Goal: Task Accomplishment & Management: Manage account settings

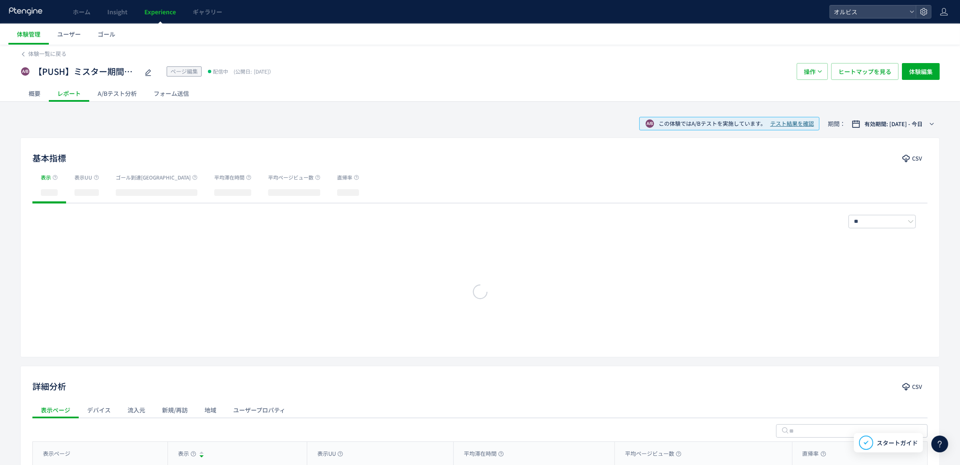
click at [159, 95] on div "フォーム送信" at bounding box center [171, 93] width 52 height 17
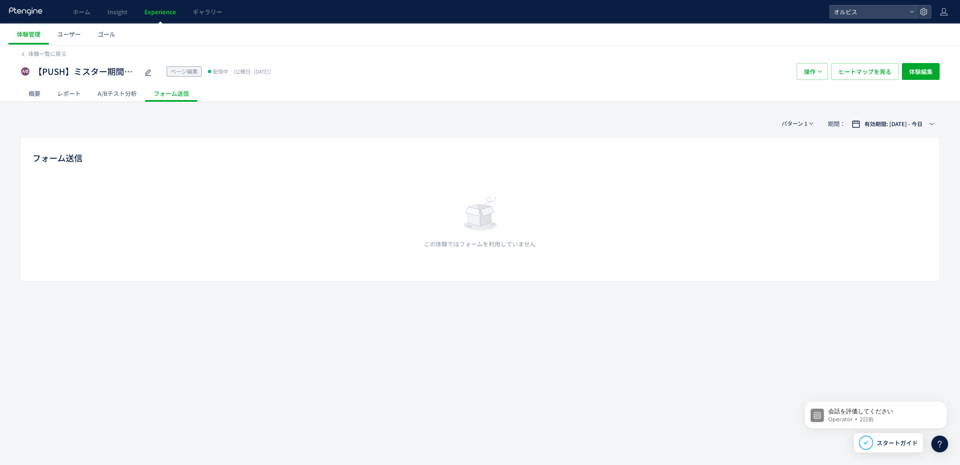
click at [108, 94] on div "A/Bテスト分析" at bounding box center [117, 93] width 56 height 17
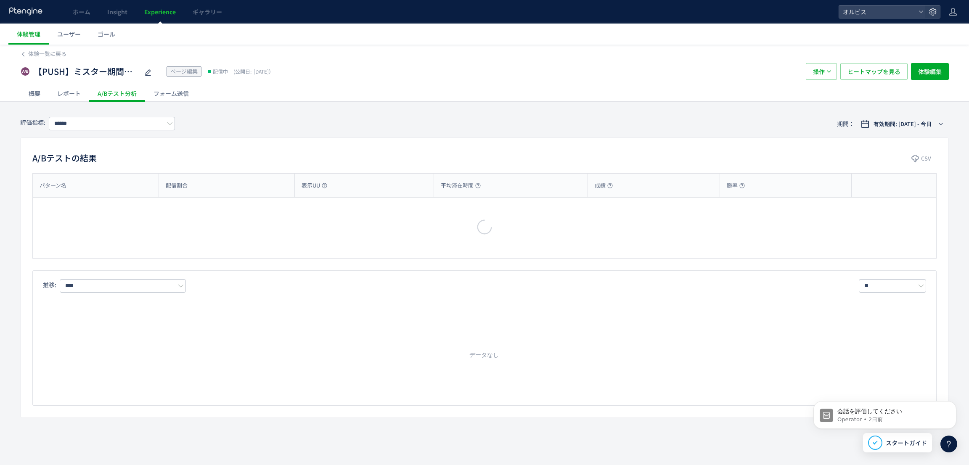
type input "**"
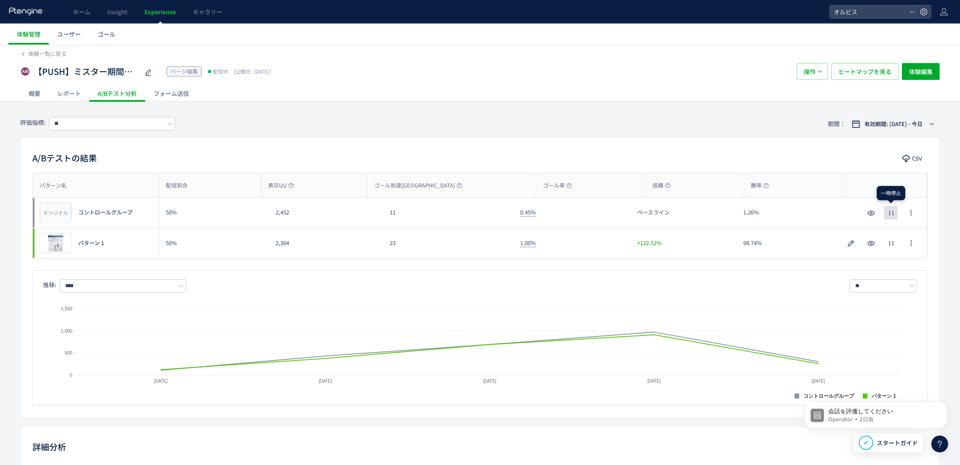
click at [893, 215] on icon "button" at bounding box center [891, 213] width 10 height 10
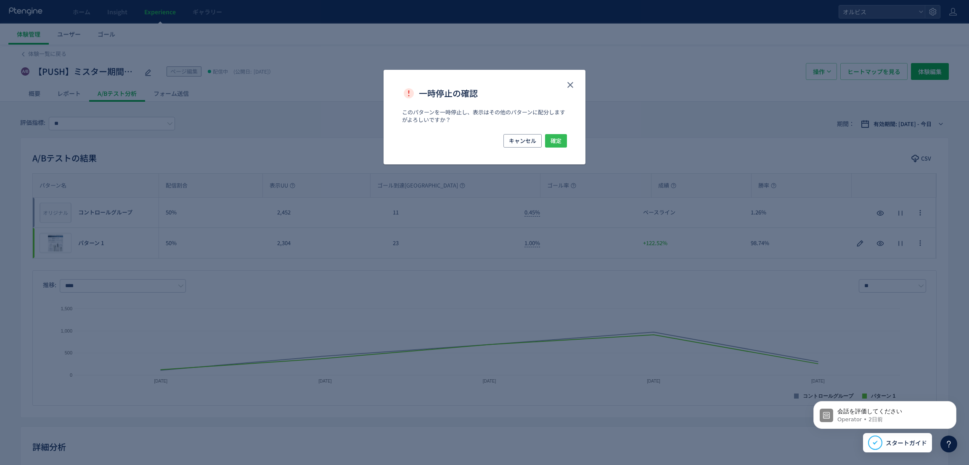
click at [555, 140] on span "確定" at bounding box center [556, 140] width 11 height 13
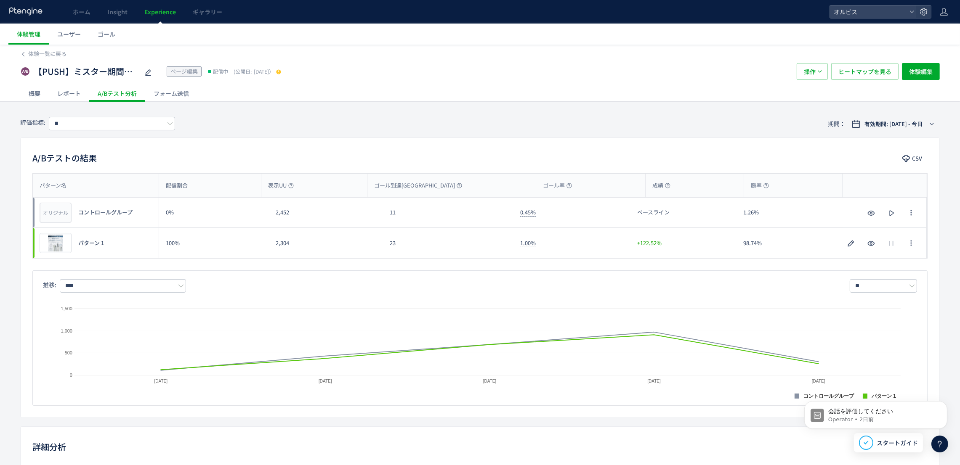
click at [160, 11] on span "Experience" at bounding box center [160, 12] width 32 height 8
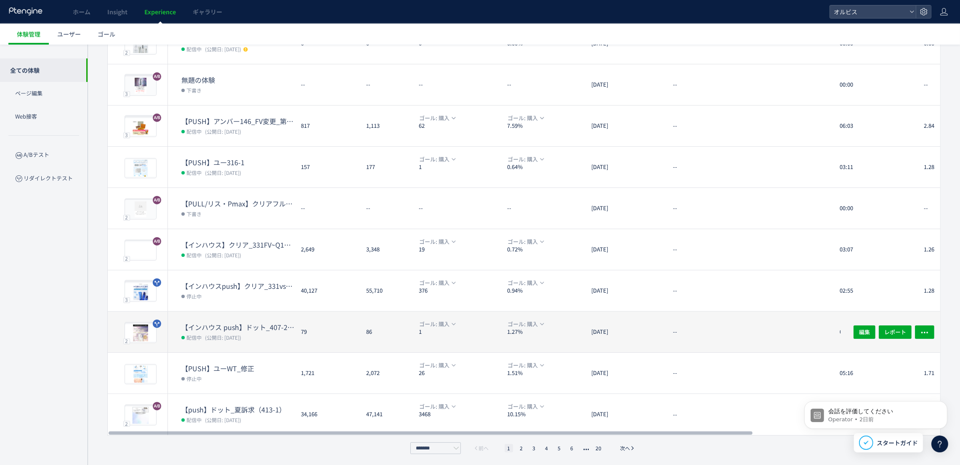
scroll to position [115, 0]
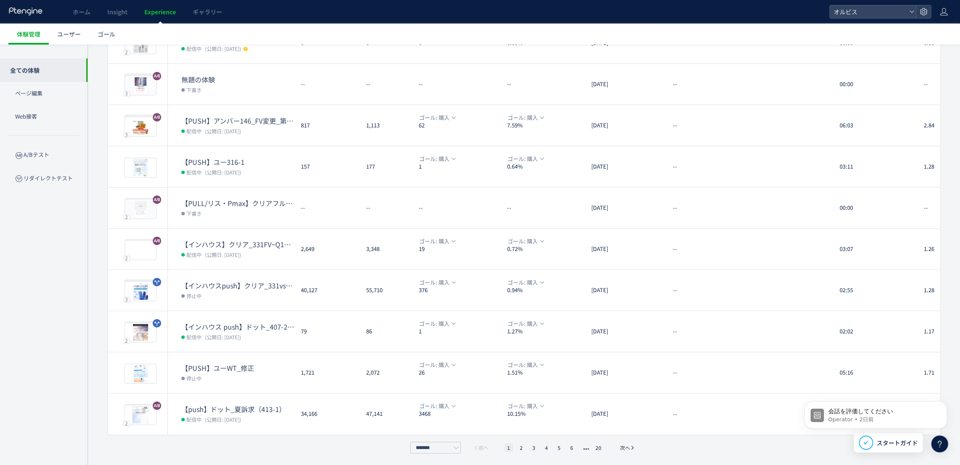
click at [518, 451] on ul "1 2 3 4 5 6 20" at bounding box center [554, 448] width 104 height 8
drag, startPoint x: 521, startPoint y: 449, endPoint x: 525, endPoint y: 446, distance: 5.1
click at [530, 449] on li "2" at bounding box center [534, 448] width 8 height 8
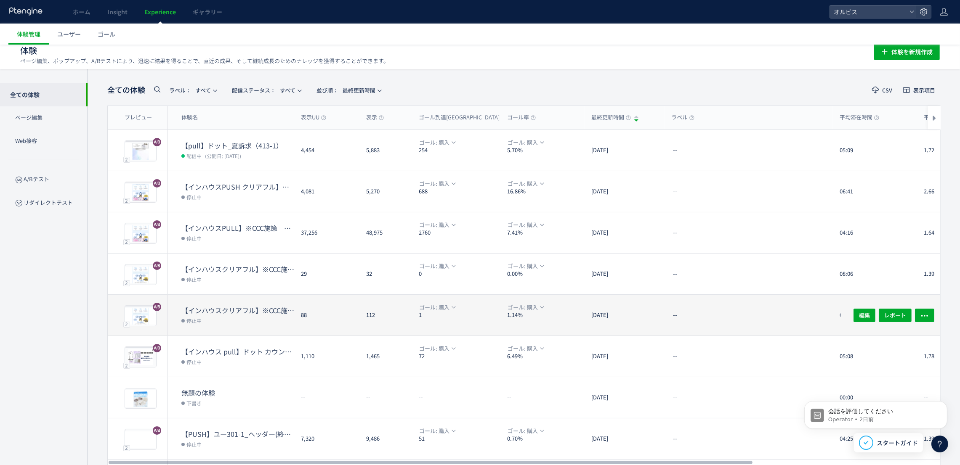
scroll to position [0, 0]
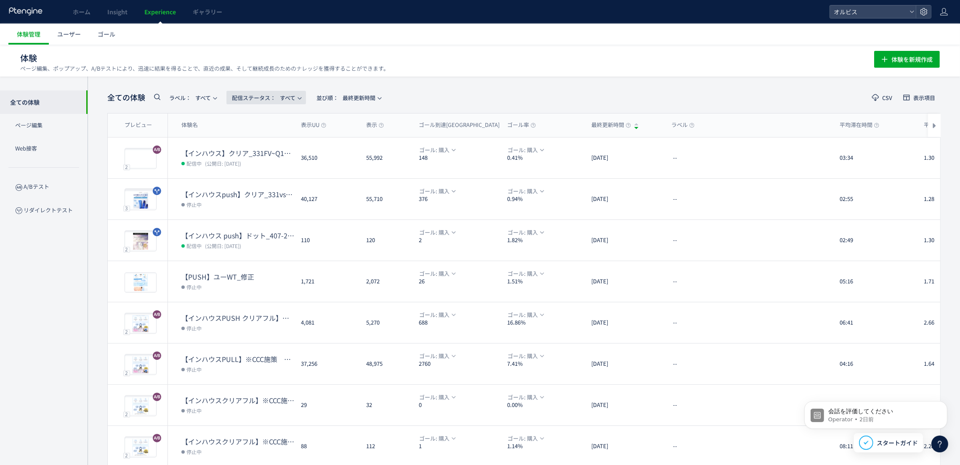
click at [261, 94] on span "配信ステータス​：" at bounding box center [254, 98] width 44 height 8
click at [279, 159] on li "配信中" at bounding box center [268, 166] width 35 height 15
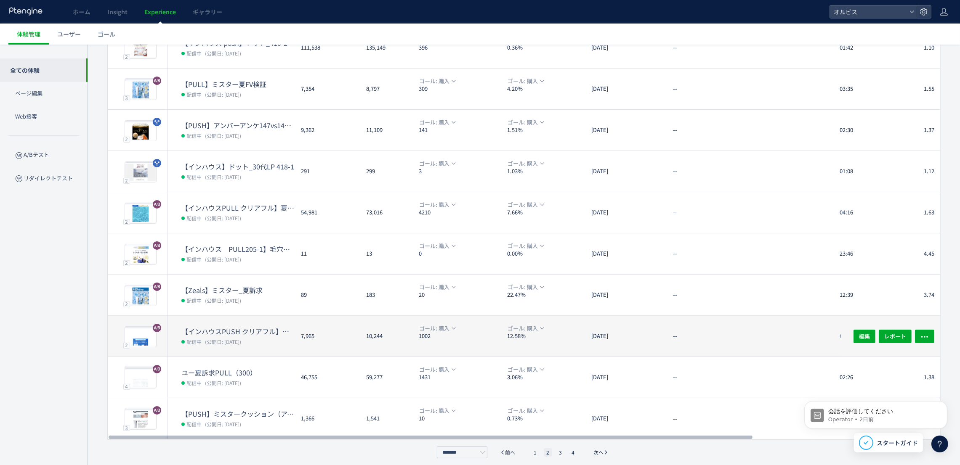
scroll to position [115, 0]
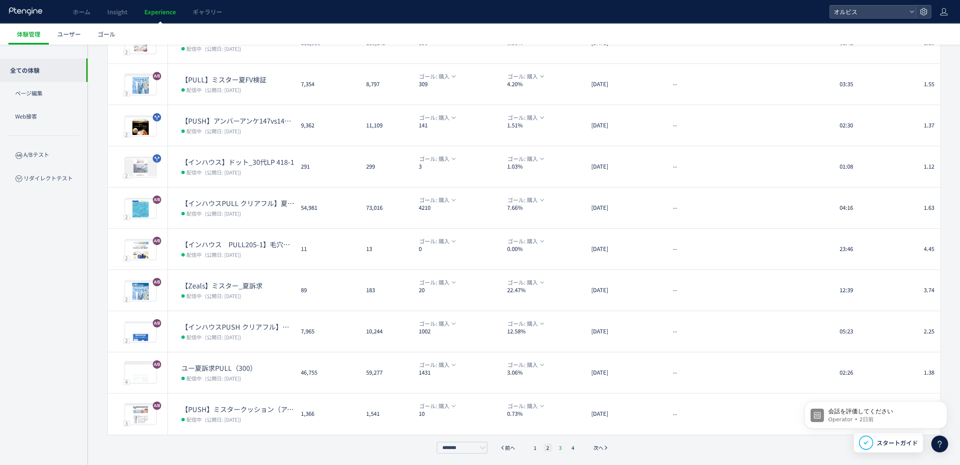
click at [569, 449] on li "3" at bounding box center [573, 448] width 8 height 8
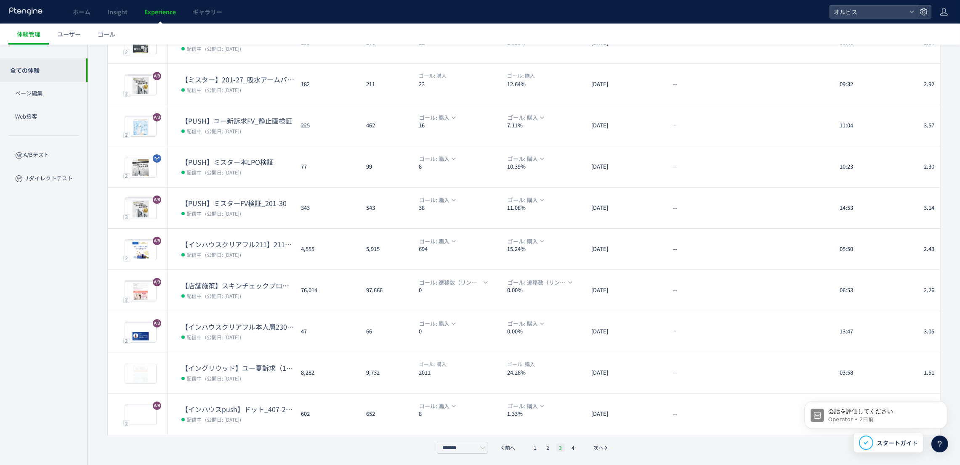
click at [563, 449] on li "3" at bounding box center [560, 448] width 8 height 8
click at [574, 449] on li "4" at bounding box center [573, 448] width 8 height 8
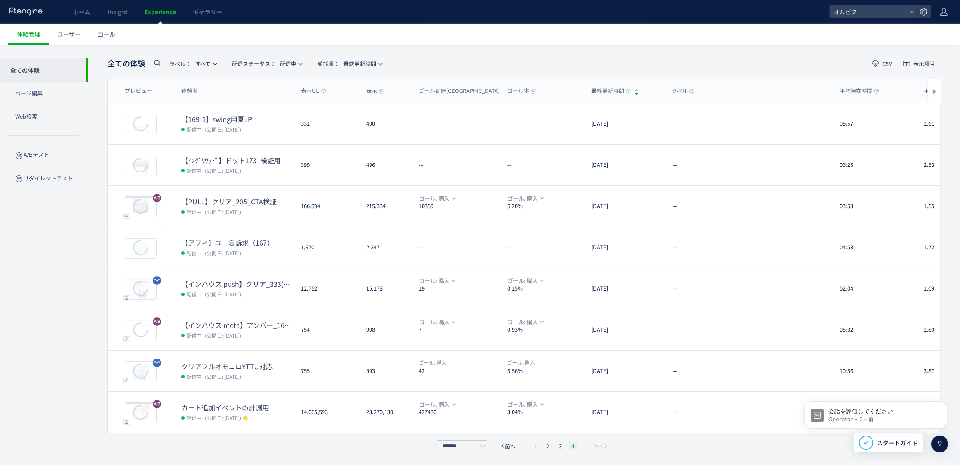
scroll to position [33, 0]
click at [534, 447] on li "1" at bounding box center [535, 447] width 8 height 8
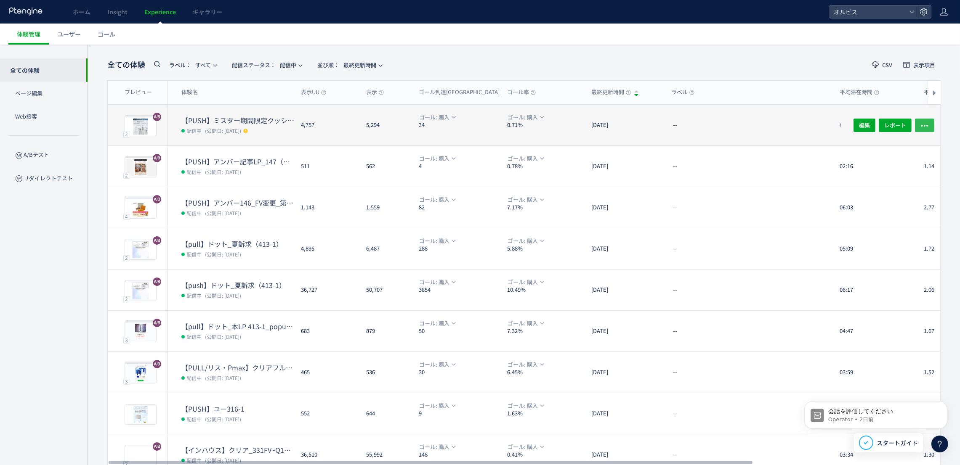
click at [932, 127] on button "button" at bounding box center [924, 124] width 19 height 13
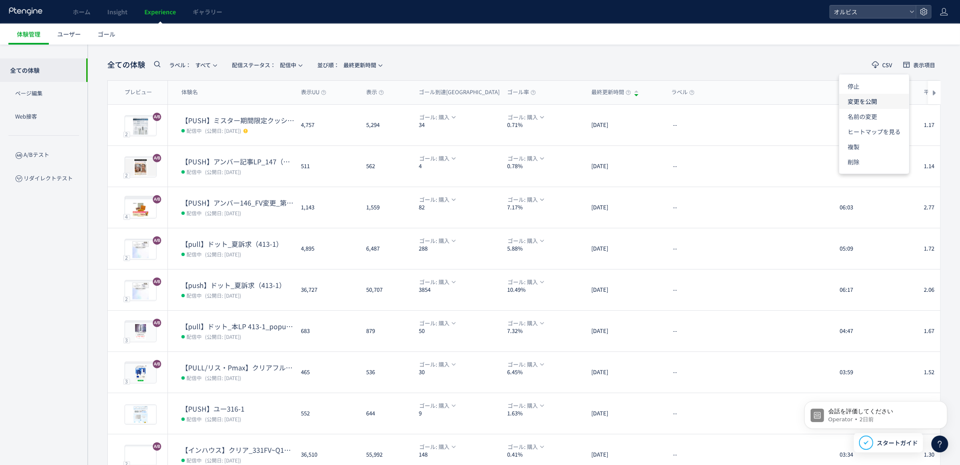
click at [878, 124] on li "変更を公開" at bounding box center [874, 131] width 70 height 15
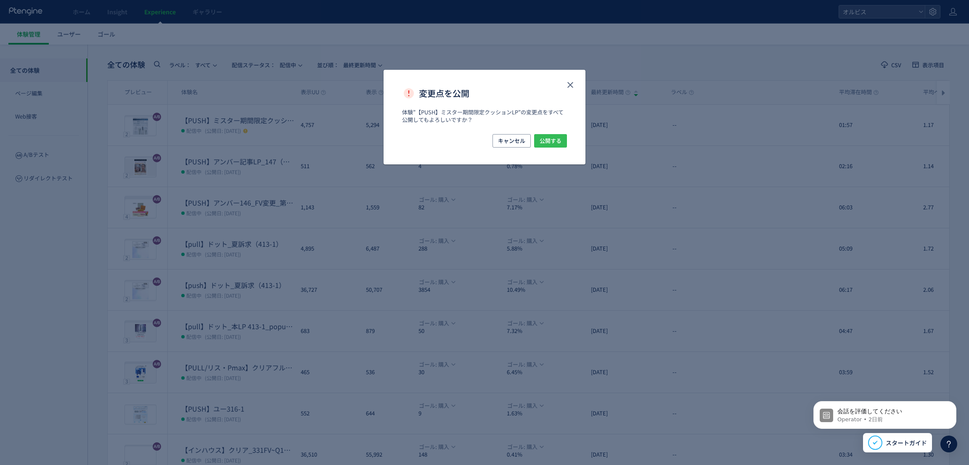
click at [556, 141] on span "公開する" at bounding box center [551, 140] width 22 height 13
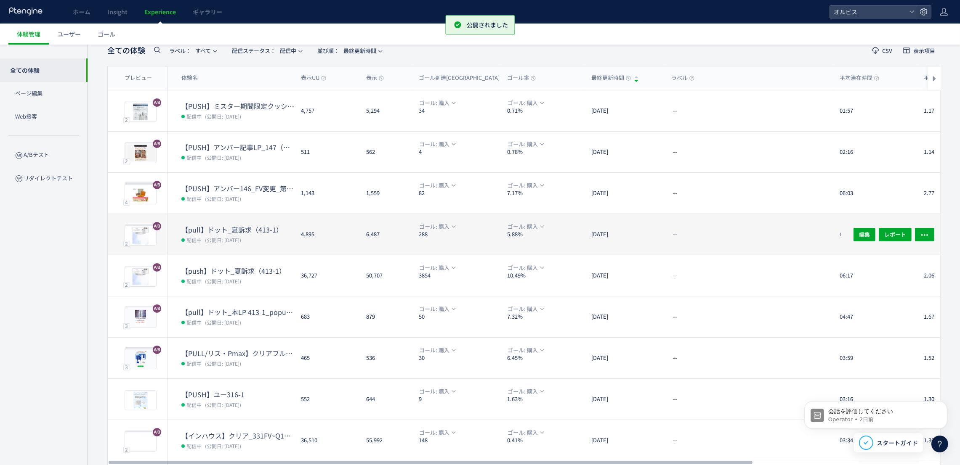
scroll to position [0, 0]
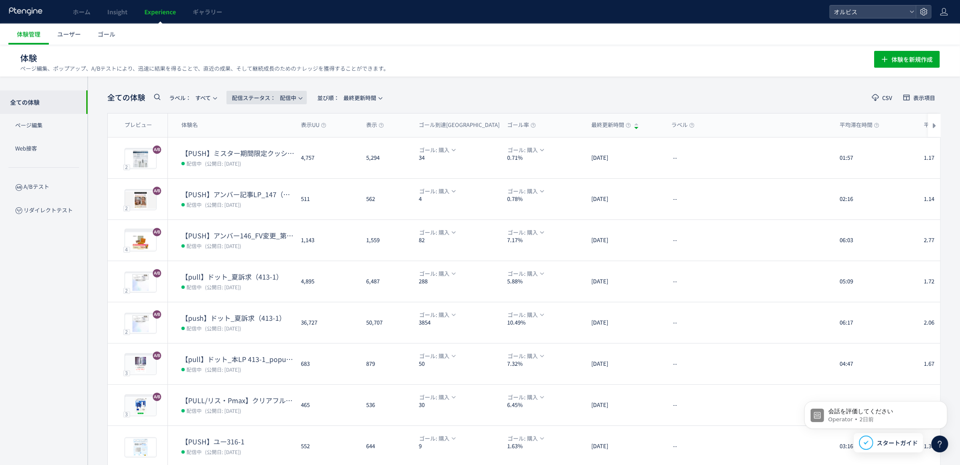
click at [293, 99] on span "配信ステータス​： 配信中" at bounding box center [264, 98] width 64 height 14
click at [275, 170] on li "停止中" at bounding box center [268, 166] width 35 height 15
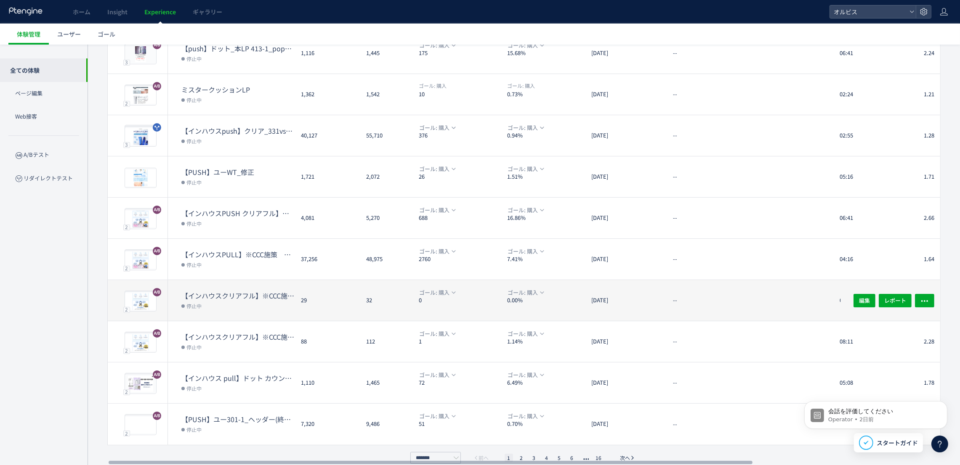
scroll to position [115, 0]
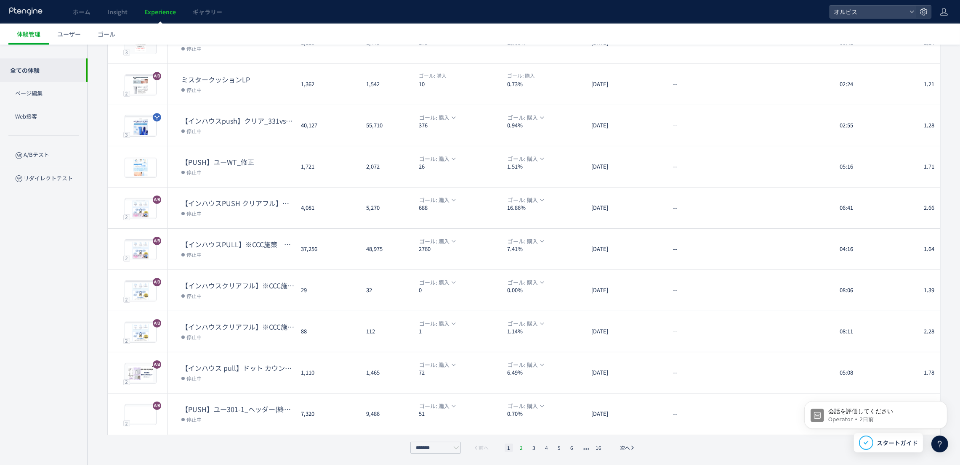
click at [530, 448] on li "2" at bounding box center [534, 448] width 8 height 8
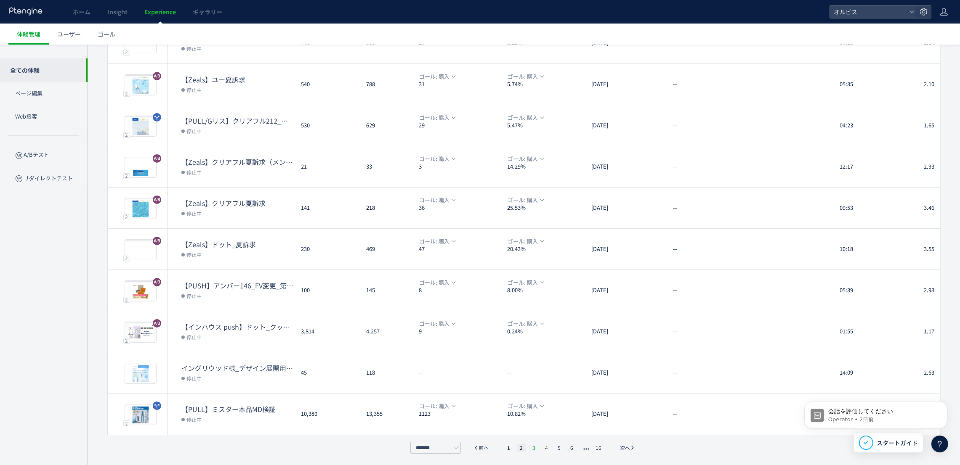
click at [542, 445] on li "3" at bounding box center [546, 448] width 8 height 8
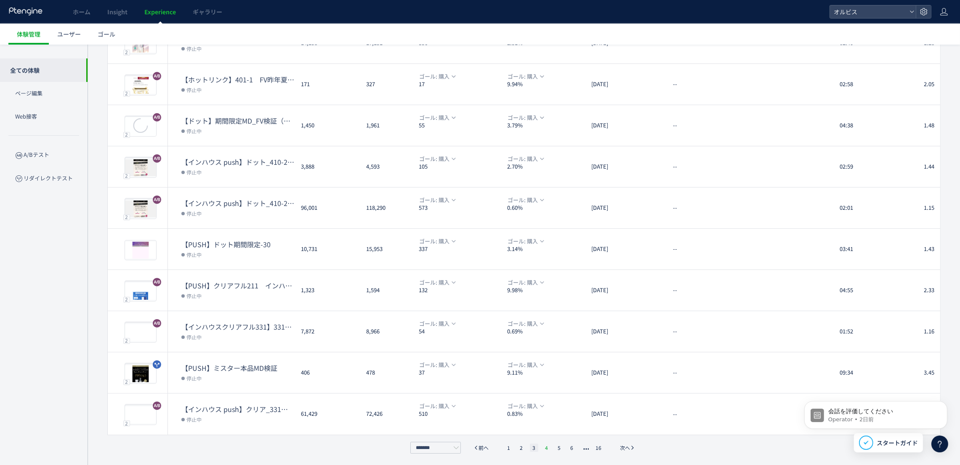
click at [555, 446] on li "4" at bounding box center [559, 448] width 8 height 8
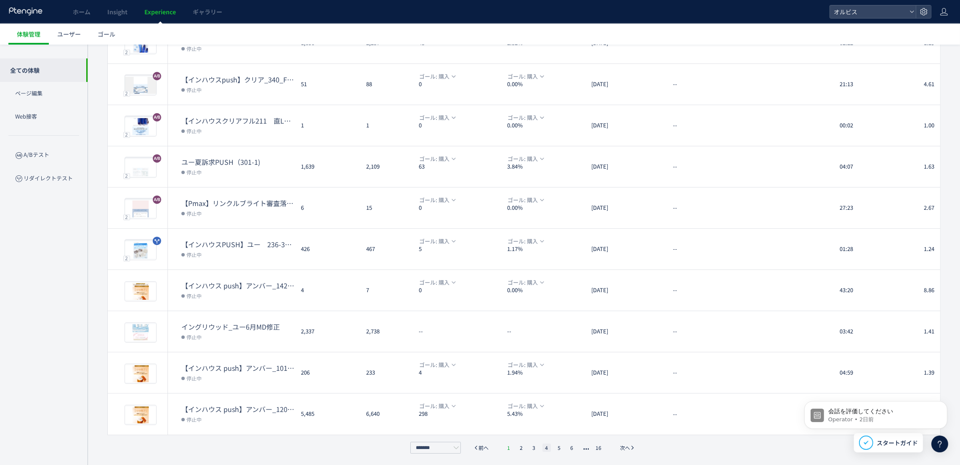
click at [509, 446] on li "1" at bounding box center [508, 448] width 8 height 8
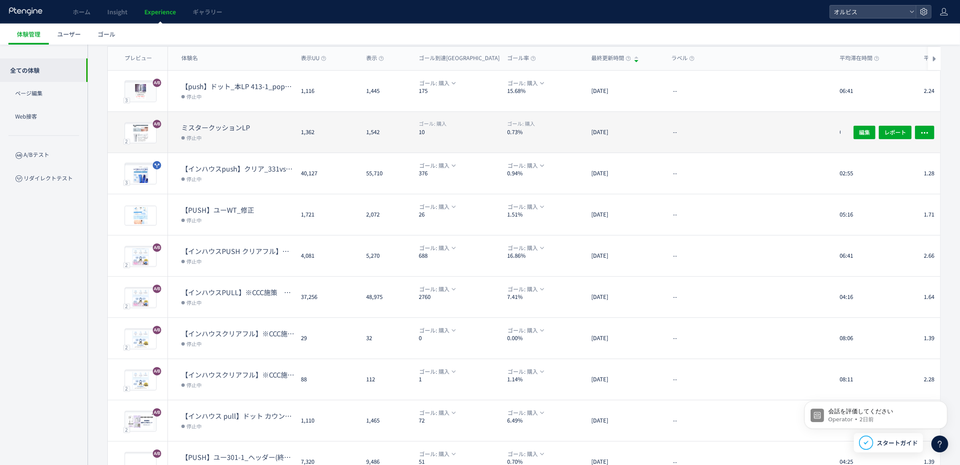
scroll to position [0, 0]
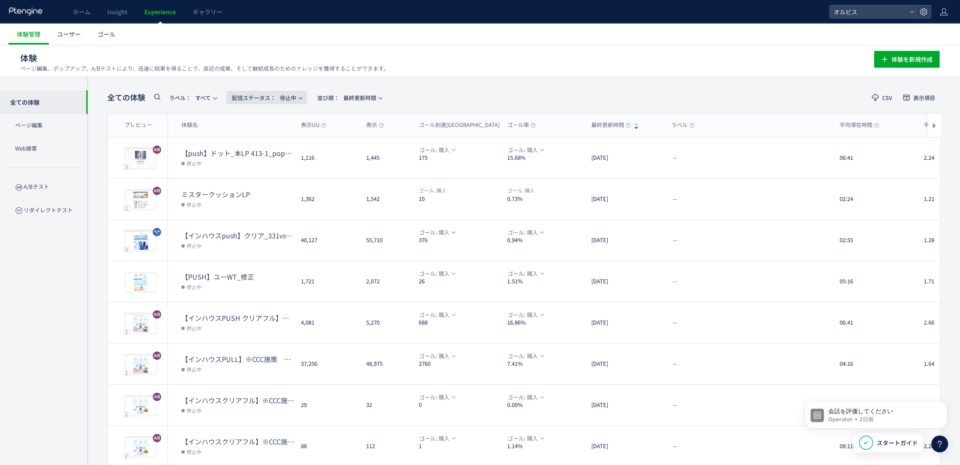
click at [296, 98] on span "配信ステータス​： 停止中" at bounding box center [264, 98] width 64 height 14
click at [268, 144] on li "すべて" at bounding box center [268, 151] width 35 height 15
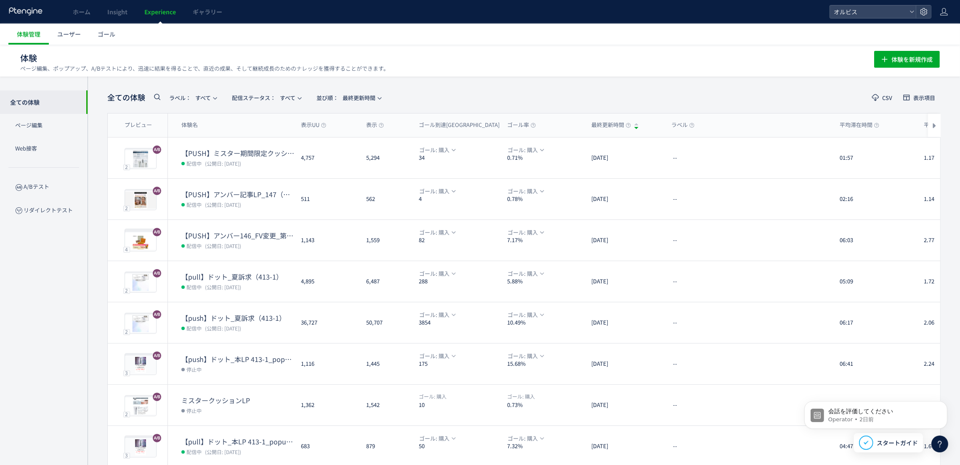
click at [161, 97] on icon at bounding box center [157, 97] width 10 height 10
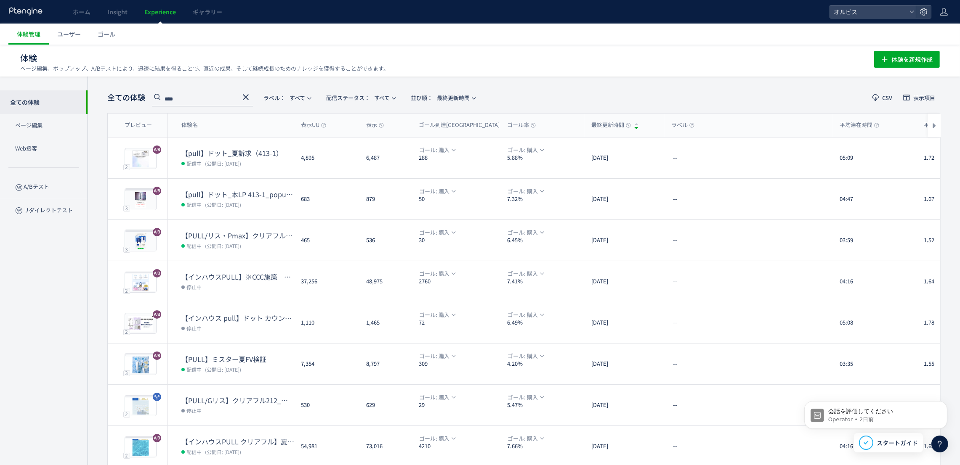
type input "****"
click at [551, 96] on header "全ての体験 **** ラベル： すべて 配信ステータス​： すべて 並び順： 最終更新時間 CSV 表示項目" at bounding box center [523, 97] width 833 height 17
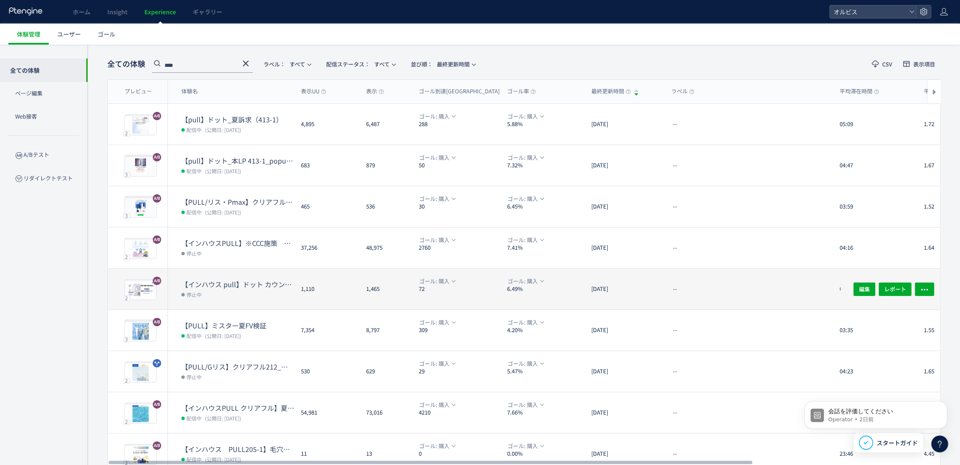
scroll to position [63, 0]
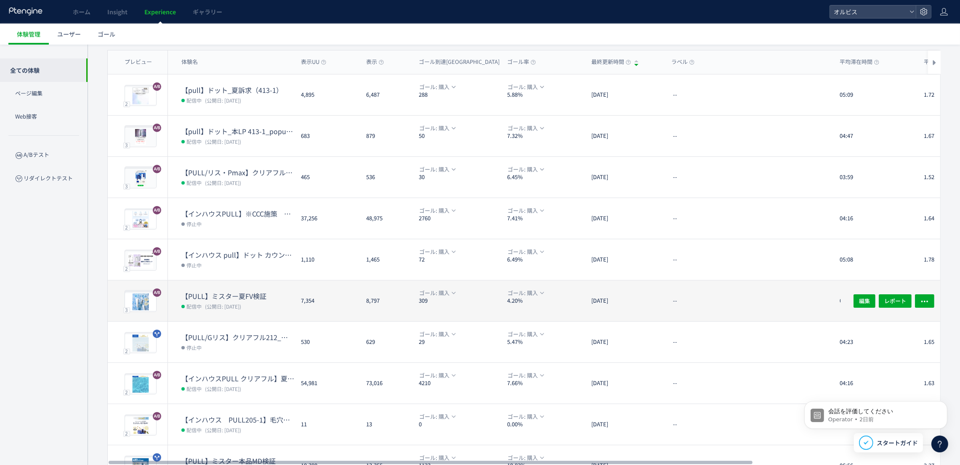
click at [334, 289] on div "7,354" at bounding box center [326, 301] width 65 height 41
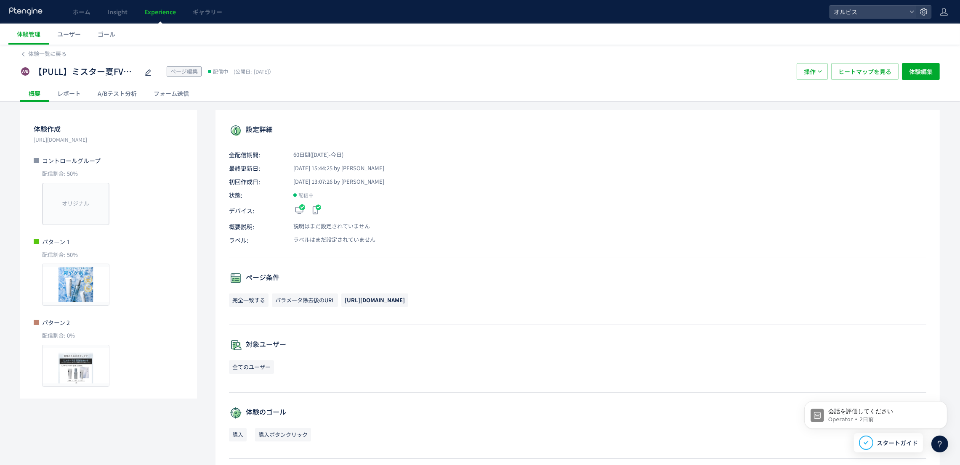
click at [113, 95] on div "A/Bテスト分析" at bounding box center [117, 93] width 56 height 17
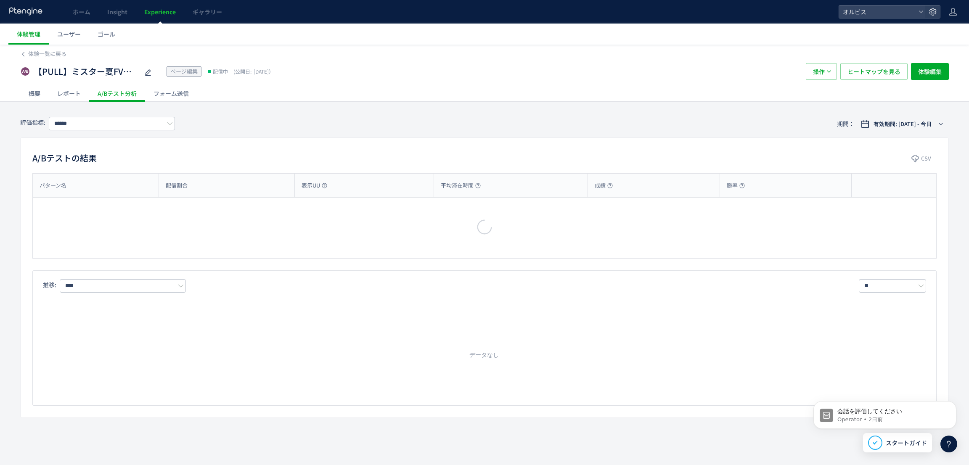
type input "**"
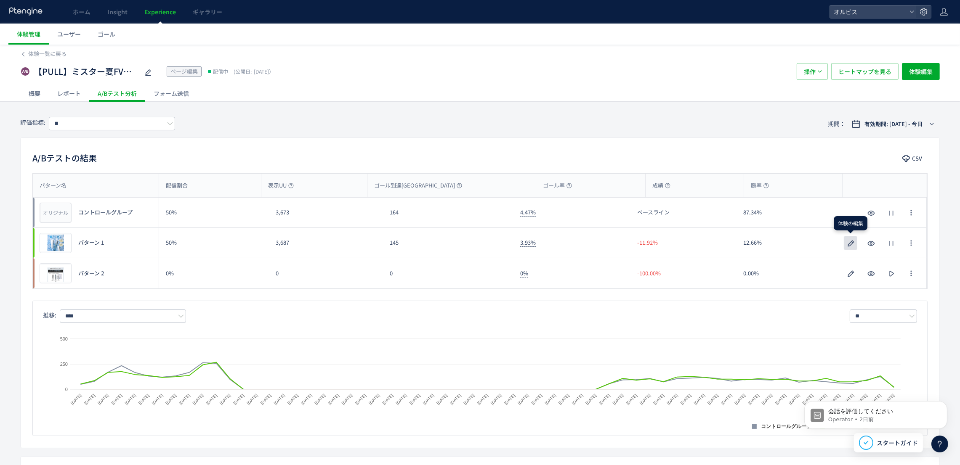
click at [854, 248] on icon "button" at bounding box center [851, 244] width 10 height 10
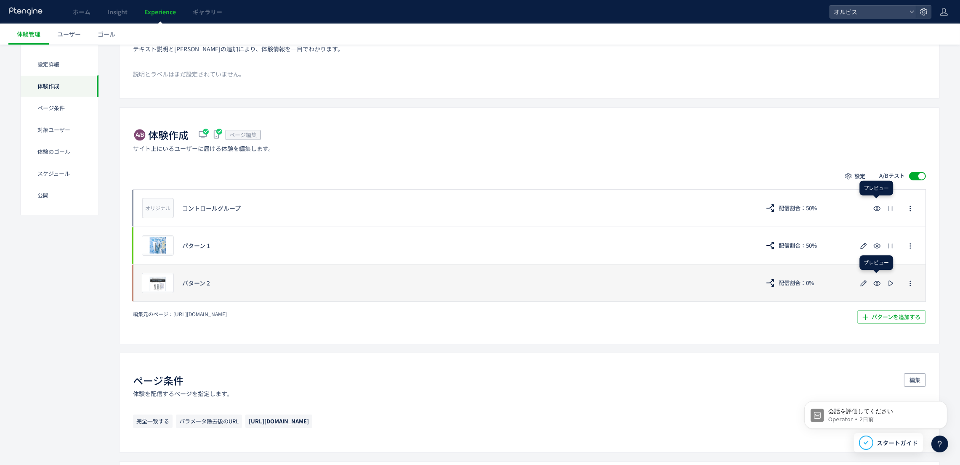
scroll to position [126, 0]
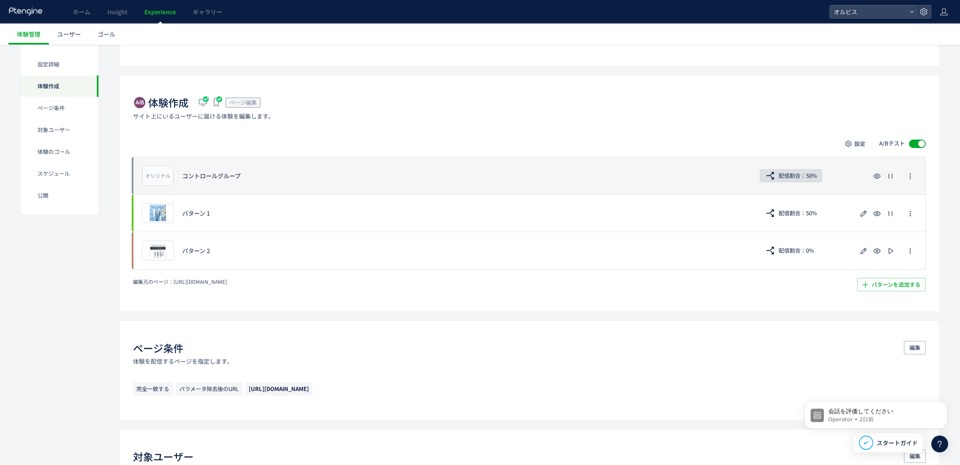
click at [803, 178] on span "配信割合：50%" at bounding box center [797, 175] width 38 height 13
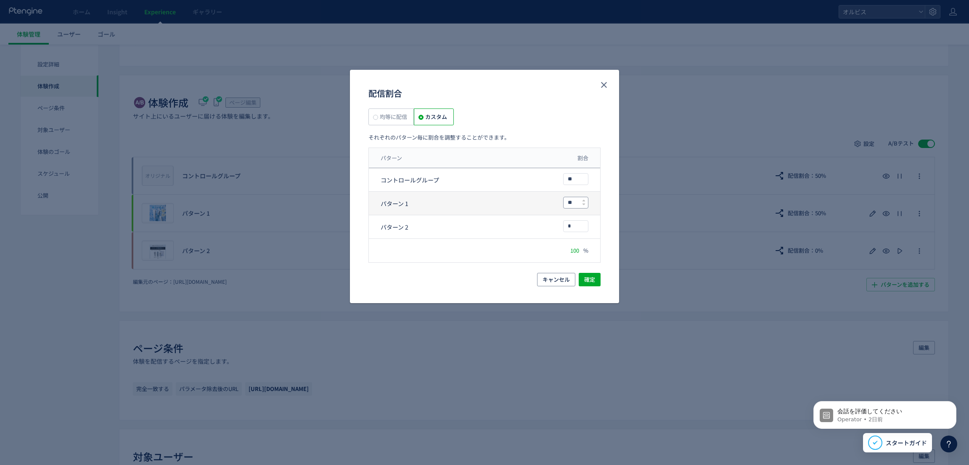
click at [577, 202] on input "**" at bounding box center [576, 202] width 24 height 11
type input "*"
drag, startPoint x: 566, startPoint y: 224, endPoint x: 580, endPoint y: 225, distance: 13.9
click at [567, 225] on input "*" at bounding box center [576, 226] width 24 height 11
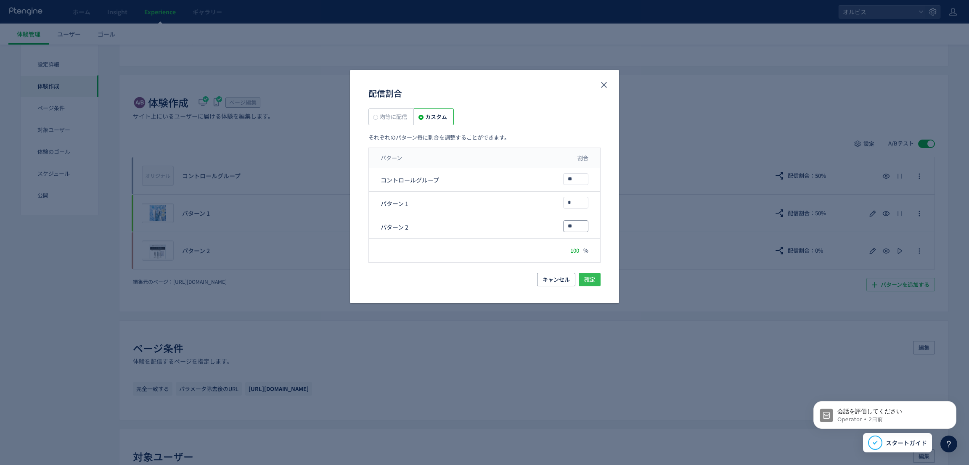
type input "**"
click at [597, 281] on button "確定" at bounding box center [590, 279] width 22 height 13
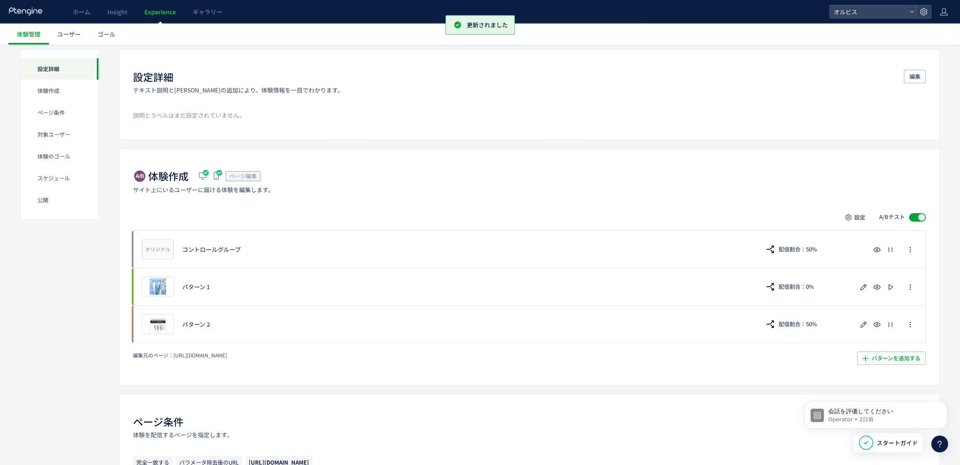
scroll to position [0, 0]
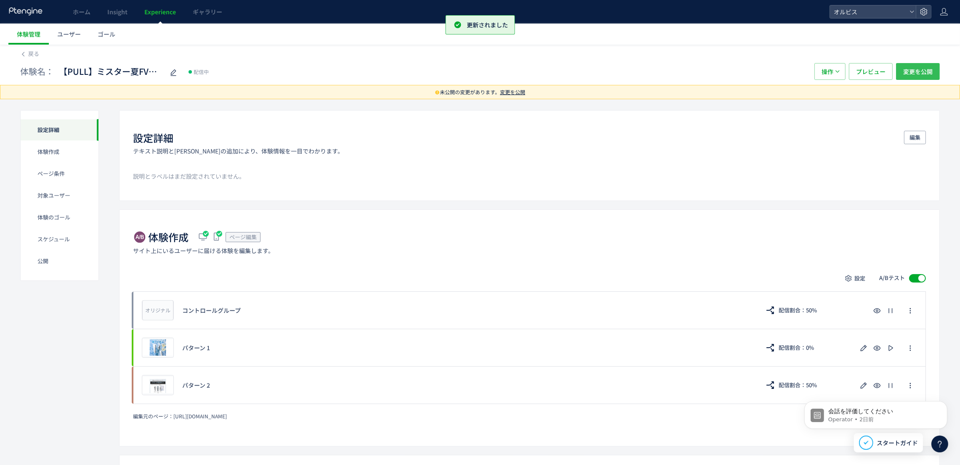
click at [908, 69] on span "変更を公開" at bounding box center [917, 71] width 29 height 17
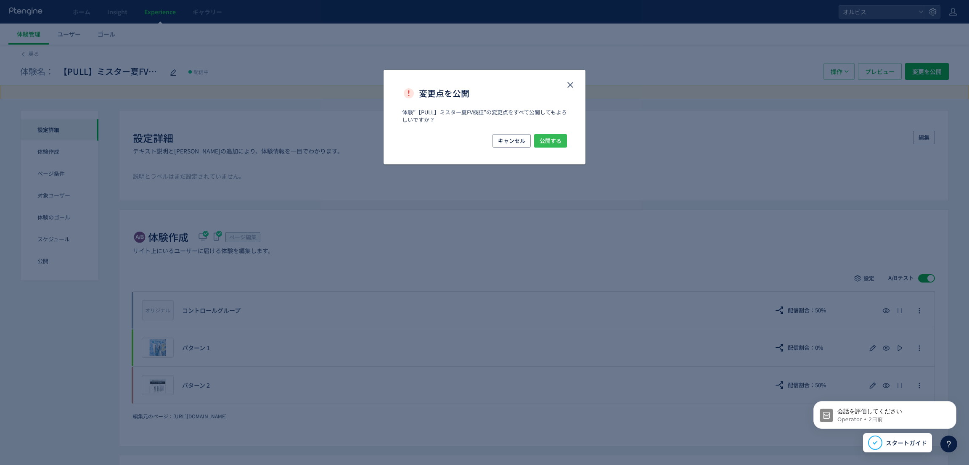
click at [549, 141] on span "公開する" at bounding box center [551, 140] width 22 height 13
